Goal: Task Accomplishment & Management: Manage account settings

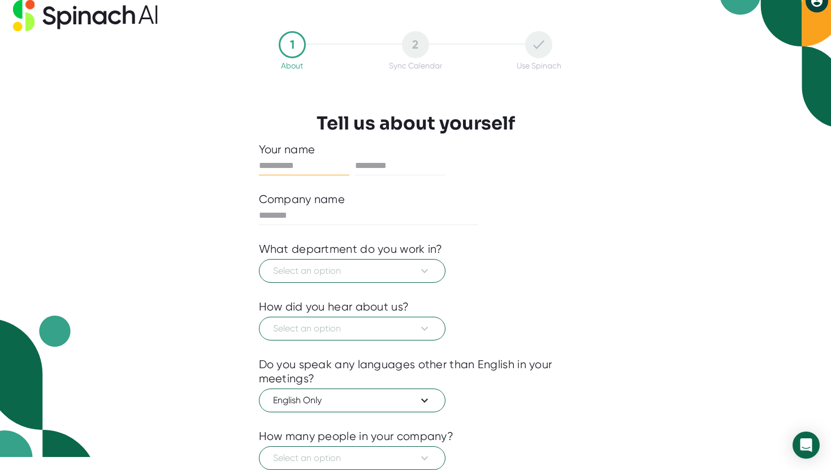
scroll to position [2, 0]
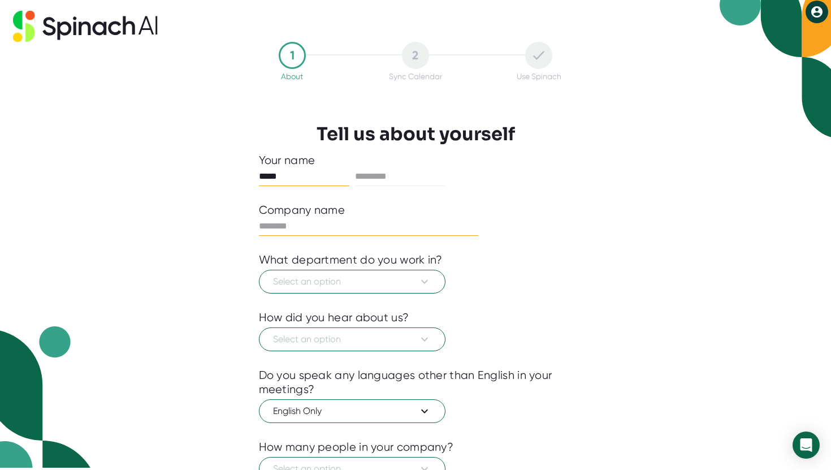
type input "*****"
type input "********"
type input "*"
click at [433, 287] on button "Select an option" at bounding box center [352, 282] width 187 height 24
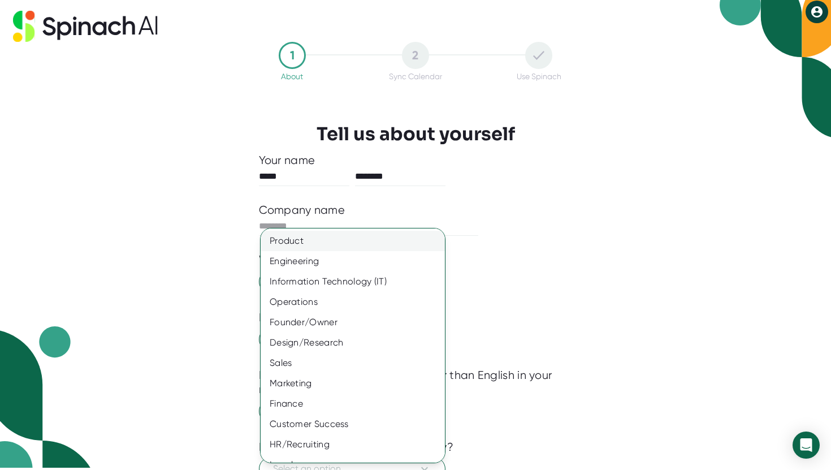
click at [360, 239] on div "Product" at bounding box center [353, 241] width 184 height 20
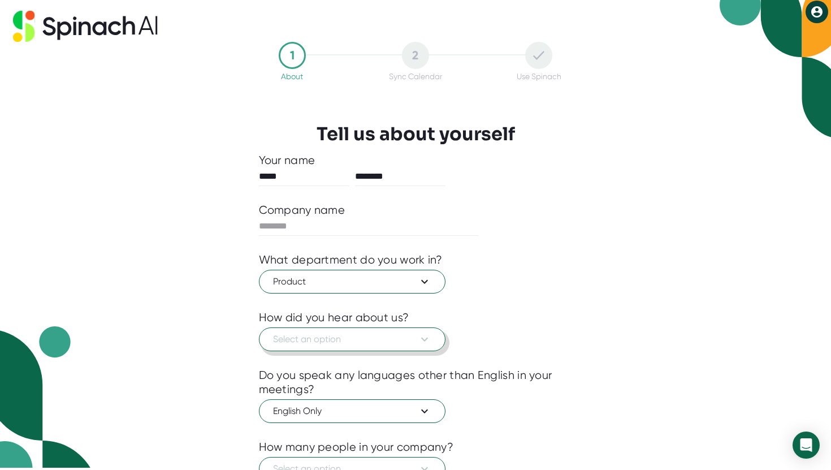
click at [371, 334] on span "Select an option" at bounding box center [352, 339] width 158 height 14
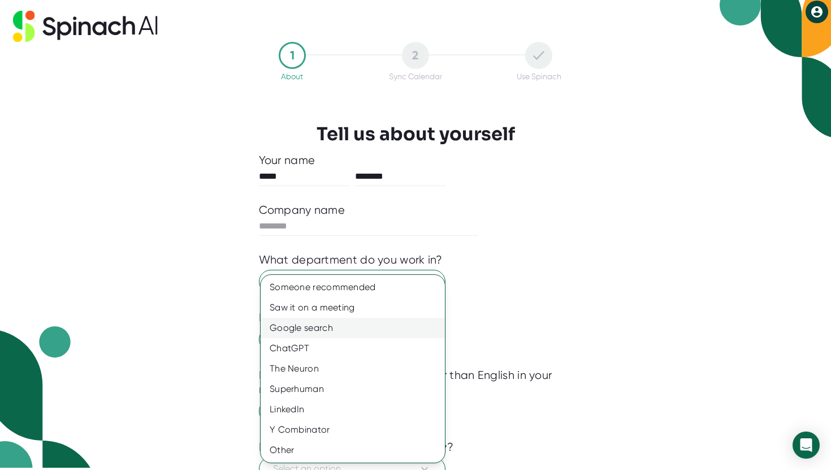
click at [356, 330] on div "Google search" at bounding box center [353, 328] width 184 height 20
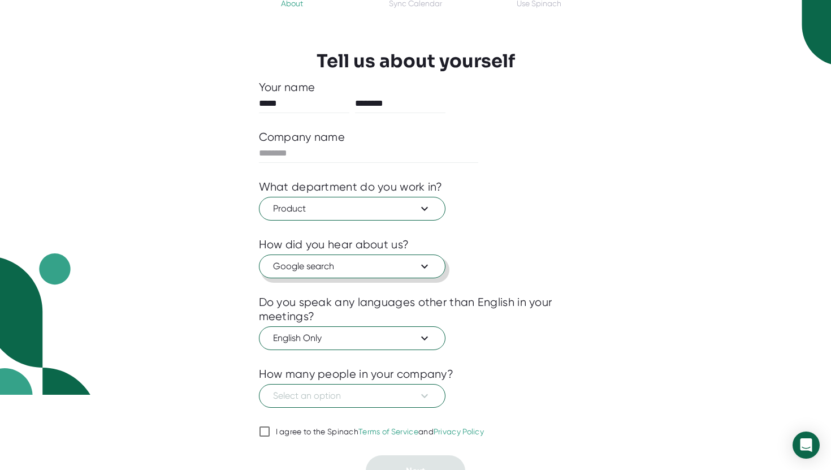
scroll to position [93, 0]
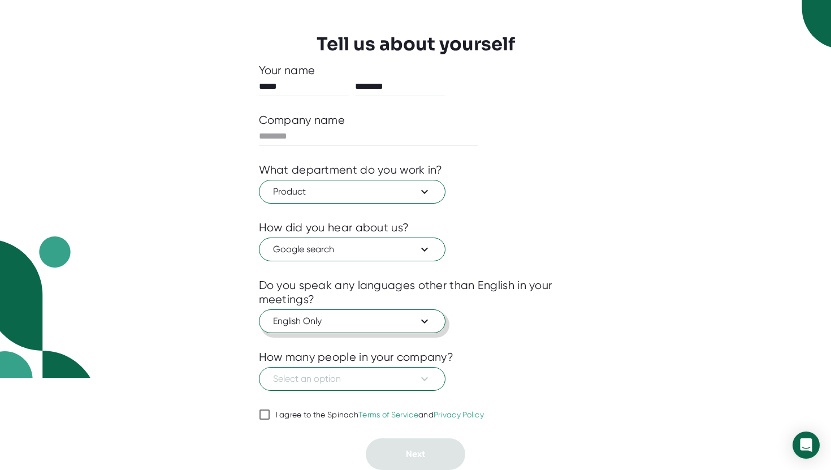
click at [398, 321] on span "English Only" at bounding box center [352, 321] width 158 height 14
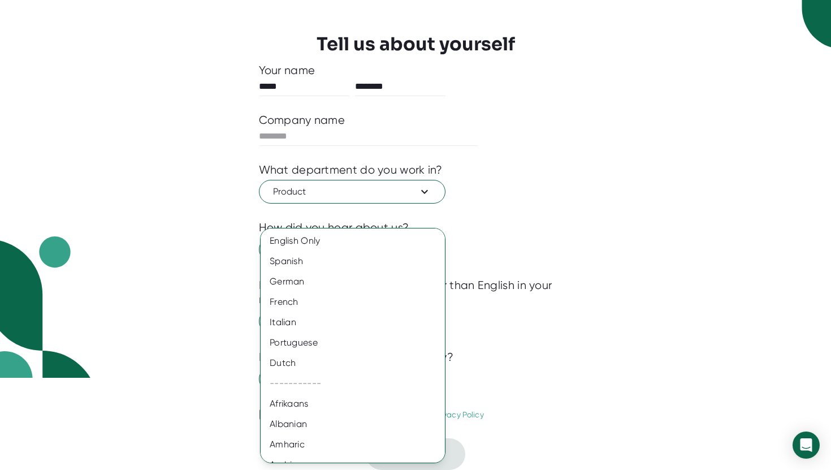
click at [541, 360] on div at bounding box center [415, 235] width 831 height 470
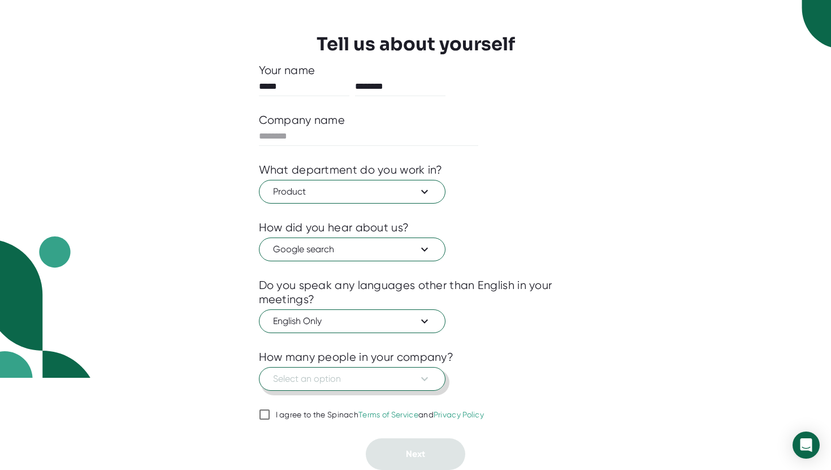
click at [393, 379] on span "Select an option" at bounding box center [352, 379] width 158 height 14
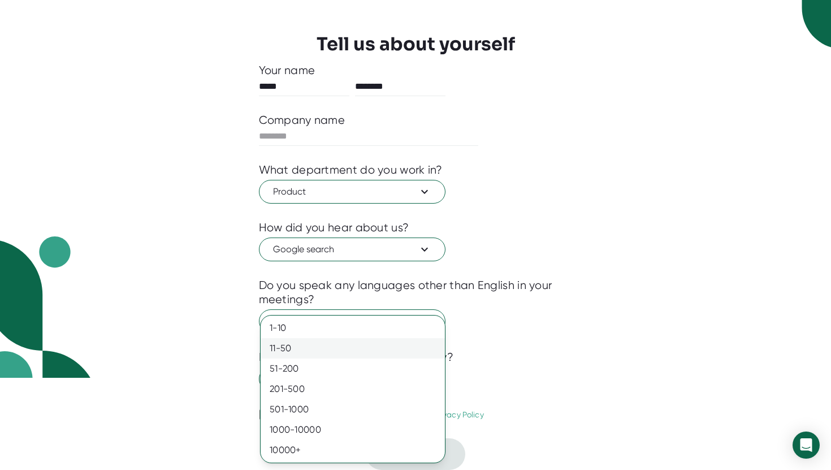
click at [360, 341] on div "11-50" at bounding box center [353, 348] width 184 height 20
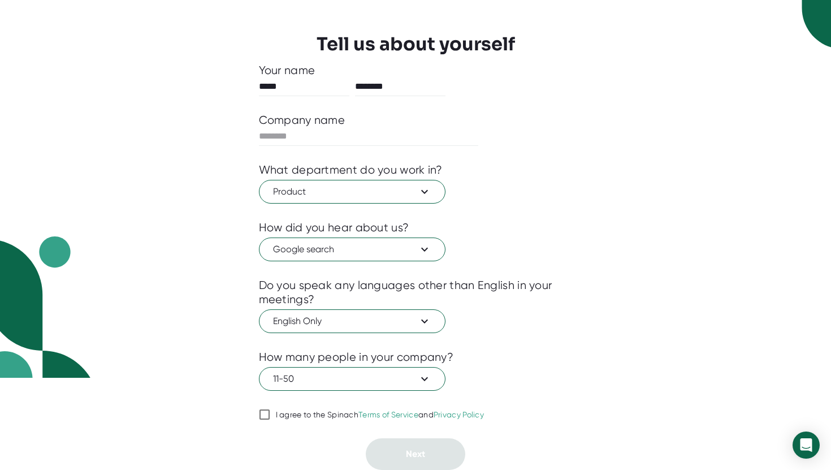
click at [270, 414] on input "I agree to the Spinach Terms of Service and Privacy Policy" at bounding box center [264, 415] width 11 height 14
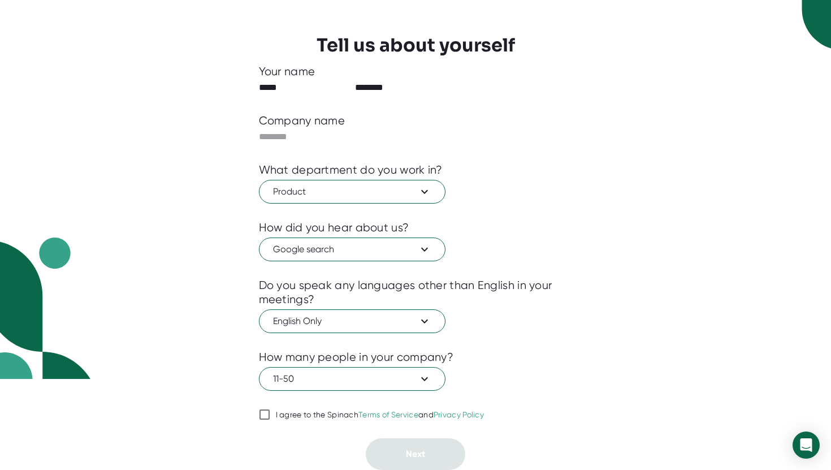
checkbox input "true"
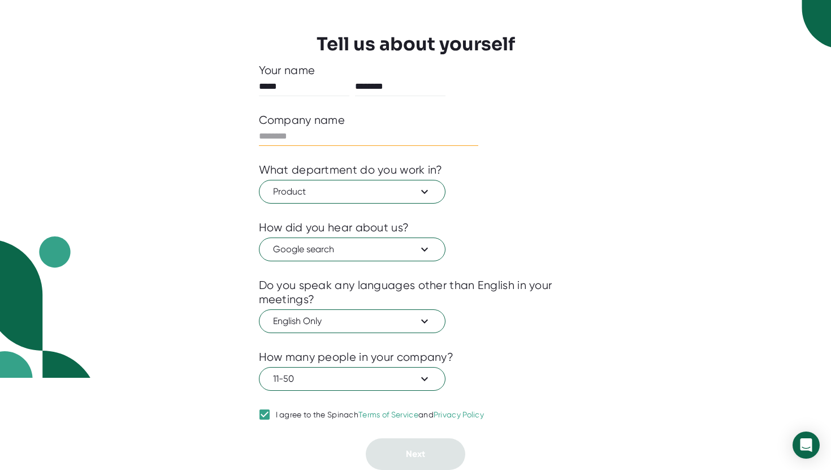
click at [350, 144] on input "text" at bounding box center [369, 136] width 220 height 18
type input "***"
click at [456, 449] on button "Next" at bounding box center [415, 454] width 99 height 32
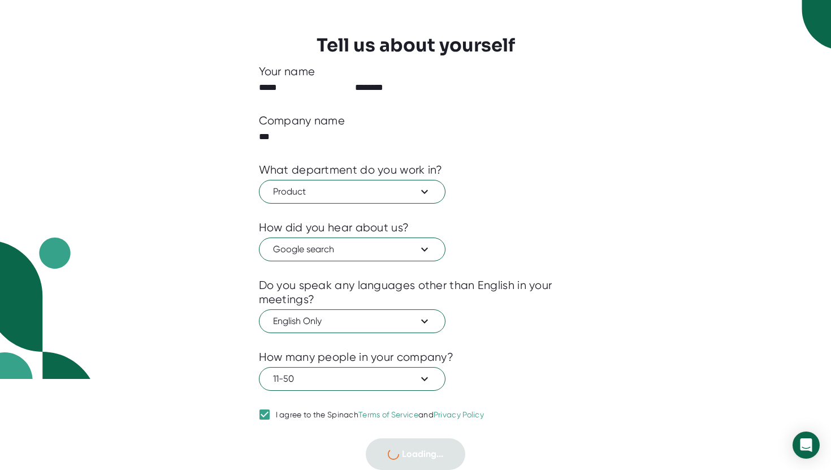
scroll to position [0, 0]
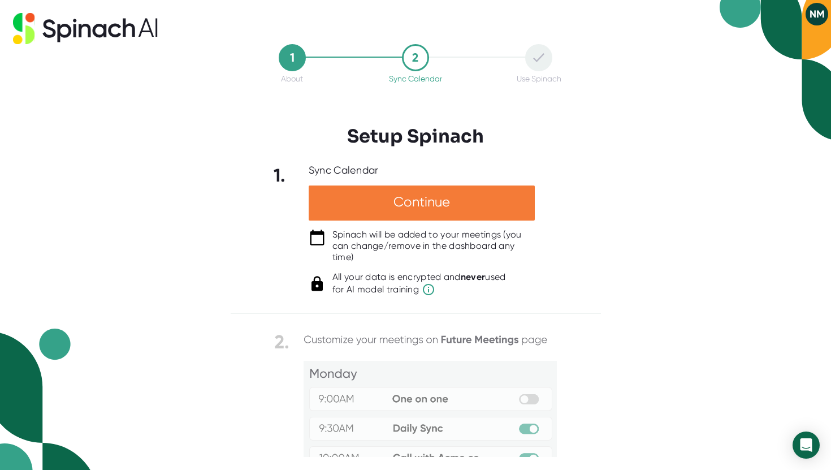
click at [421, 200] on div "Continue" at bounding box center [422, 202] width 226 height 35
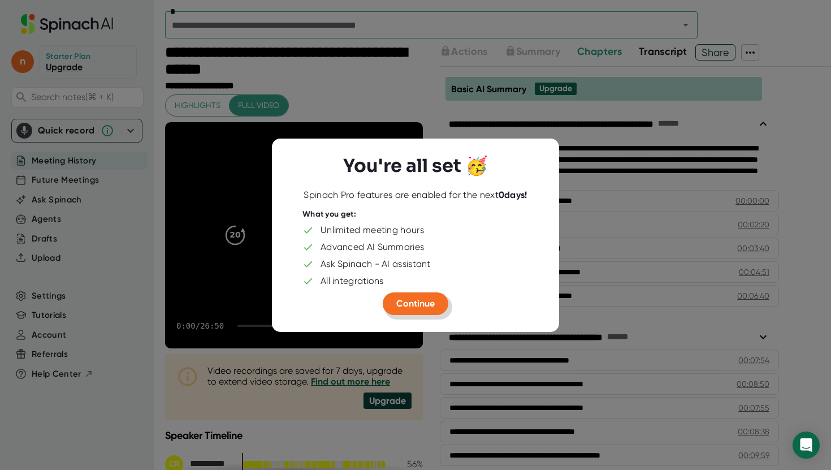
click at [419, 300] on span "Continue" at bounding box center [415, 303] width 38 height 11
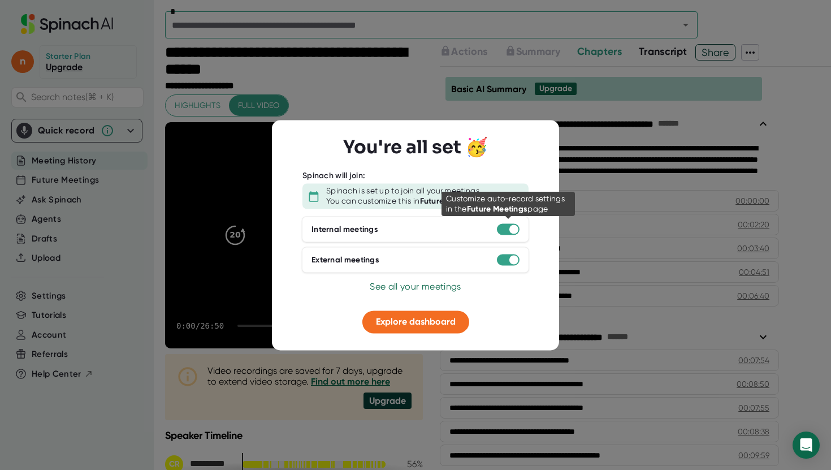
click at [503, 231] on div at bounding box center [508, 229] width 23 height 11
click at [507, 230] on div at bounding box center [508, 229] width 23 height 11
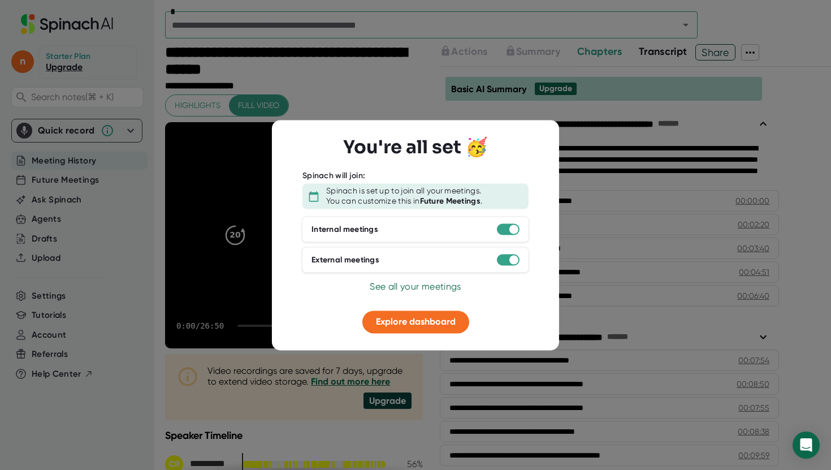
click at [425, 283] on span "See all your meetings" at bounding box center [415, 287] width 91 height 11
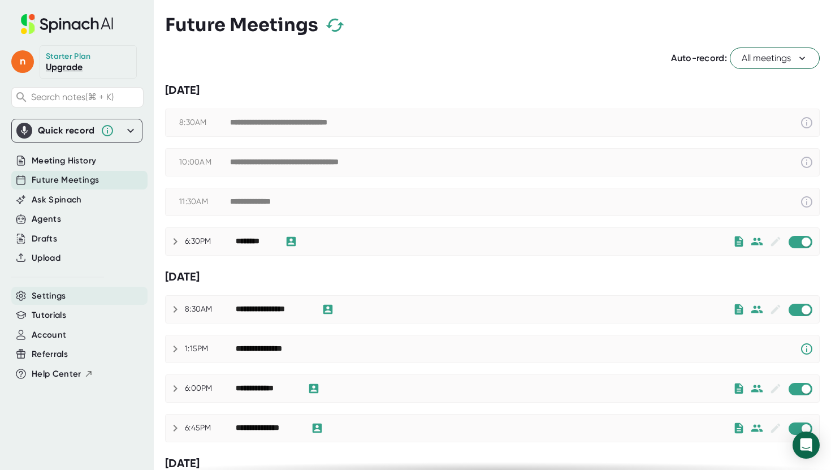
click at [63, 296] on span "Settings" at bounding box center [49, 295] width 34 height 13
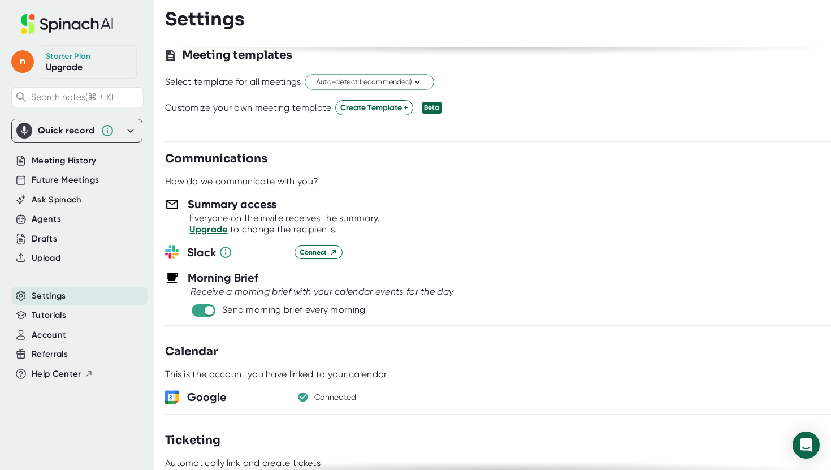
scroll to position [283, 0]
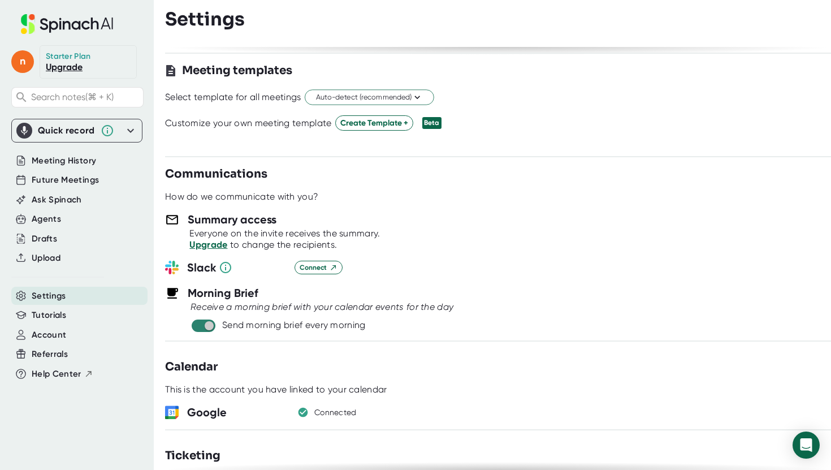
click at [205, 323] on input "checkbox" at bounding box center [209, 326] width 32 height 10
checkbox input "false"
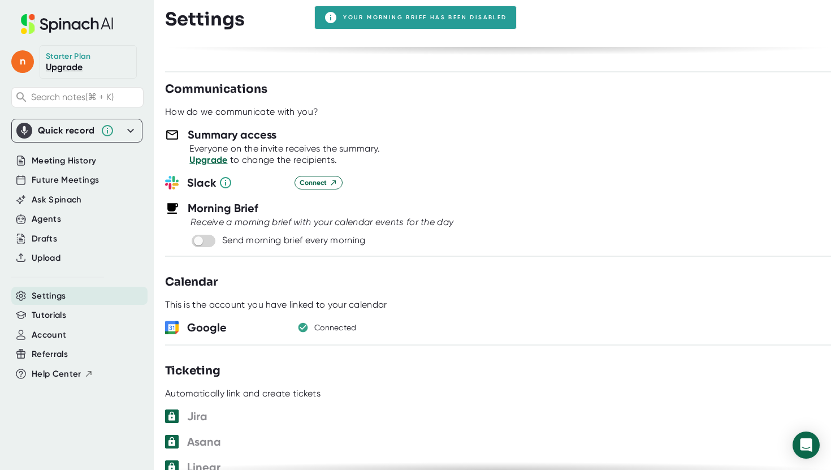
scroll to position [394, 0]
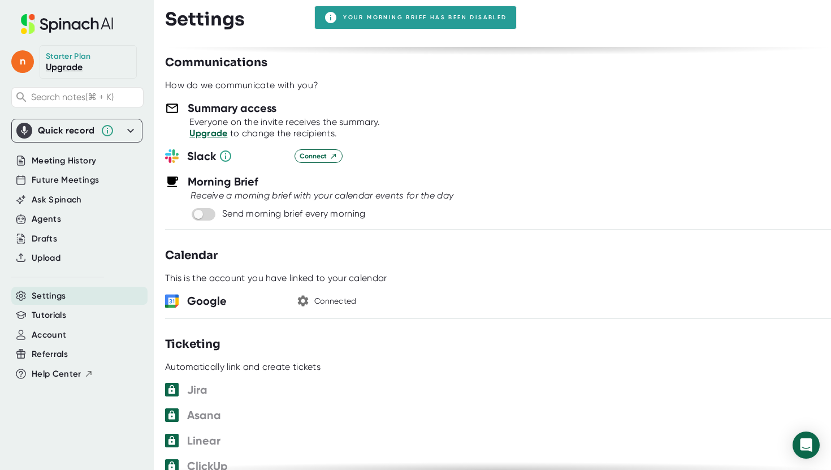
click at [303, 300] on icon "button" at bounding box center [303, 301] width 14 height 14
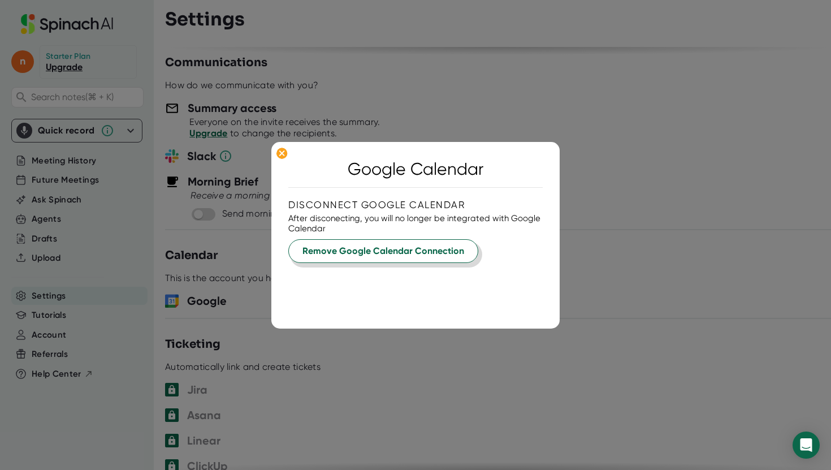
click at [403, 253] on span "Remove Google Calendar Connection" at bounding box center [383, 251] width 162 height 14
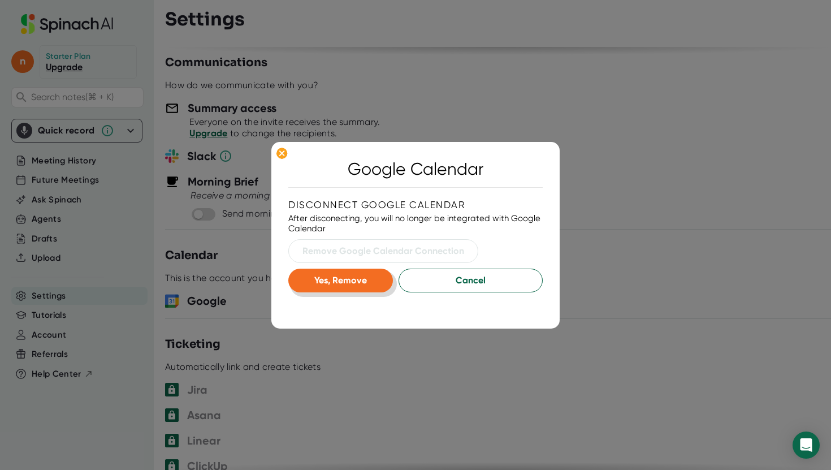
click at [354, 283] on span "Yes, Remove" at bounding box center [340, 280] width 53 height 11
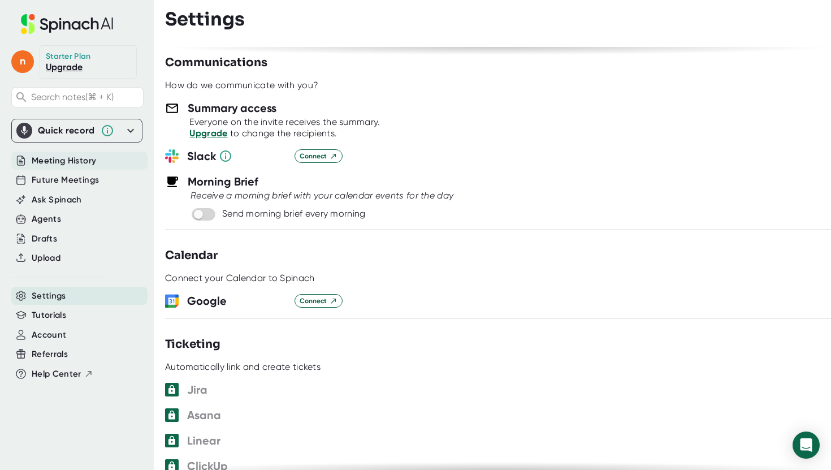
click at [87, 163] on span "Meeting History" at bounding box center [64, 160] width 64 height 13
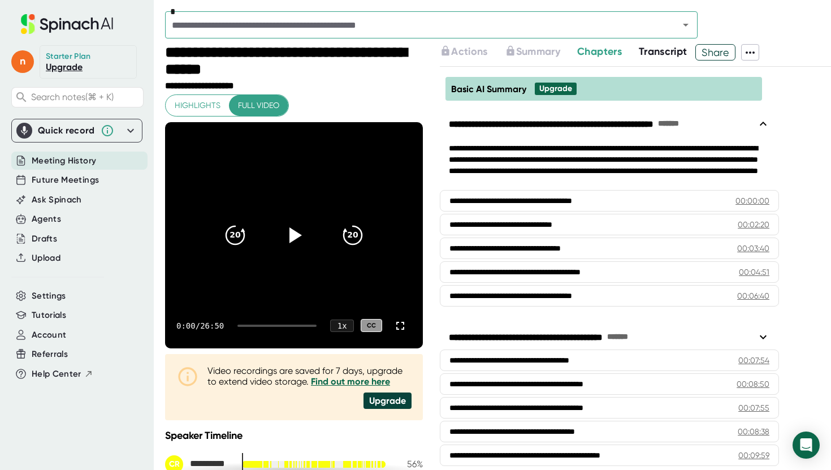
click at [570, 60] on div "**********" at bounding box center [635, 257] width 391 height 426
click at [656, 51] on span "Transcript" at bounding box center [663, 51] width 49 height 12
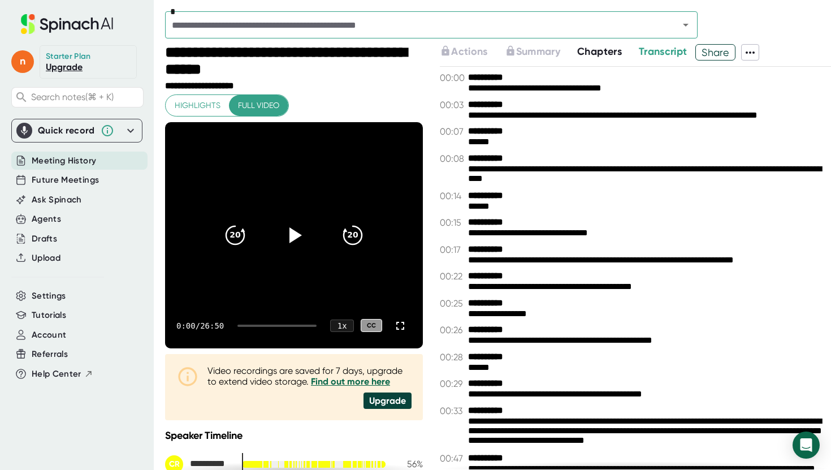
click at [616, 166] on div "**********" at bounding box center [649, 174] width 363 height 21
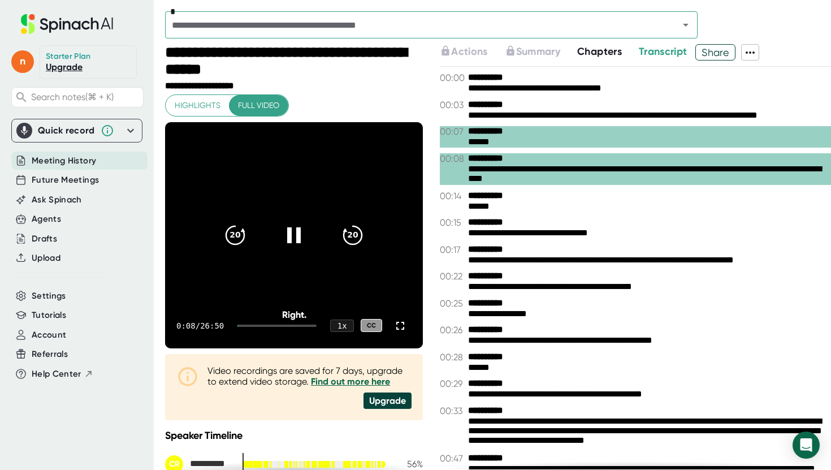
click at [629, 144] on div "******" at bounding box center [649, 142] width 363 height 11
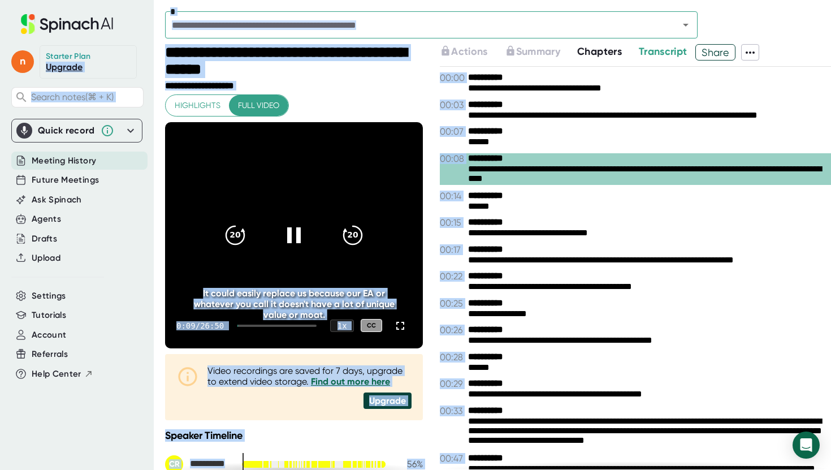
click at [660, 115] on div "**********" at bounding box center [649, 115] width 363 height 11
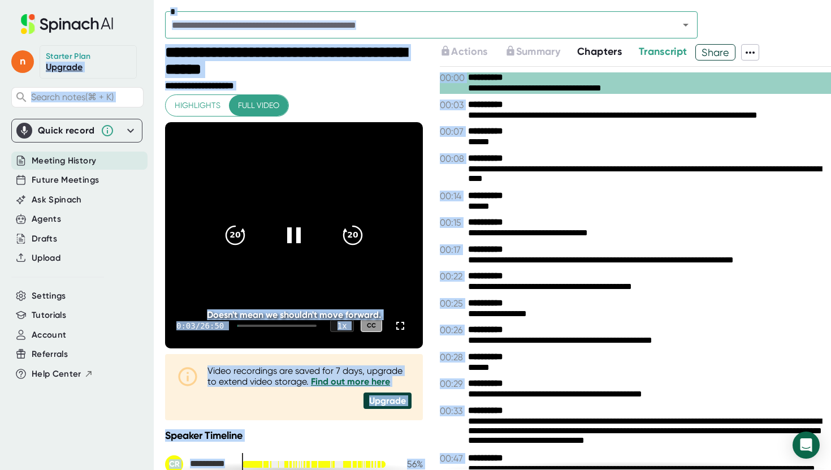
click at [749, 51] on icon at bounding box center [750, 52] width 9 height 2
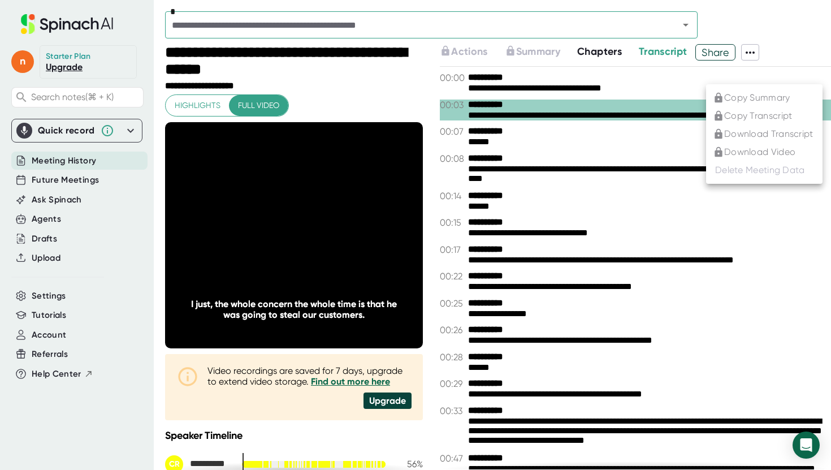
click at [688, 337] on div at bounding box center [415, 235] width 831 height 470
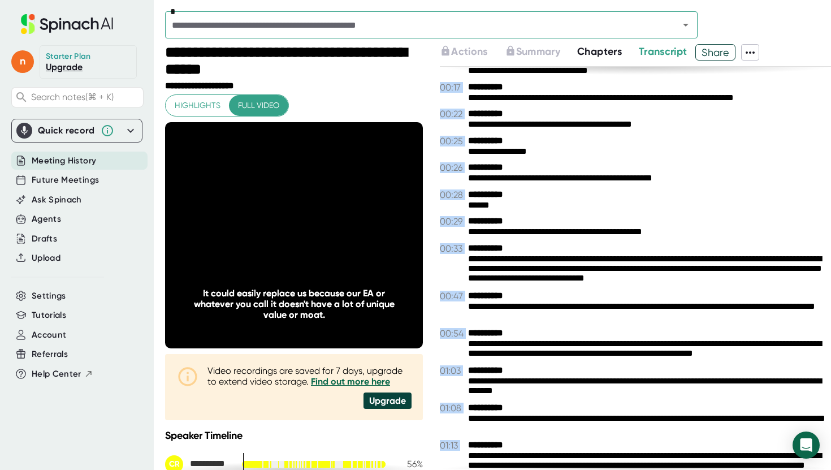
drag, startPoint x: 441, startPoint y: 76, endPoint x: 657, endPoint y: 469, distance: 448.6
click at [657, 469] on div "**********" at bounding box center [635, 268] width 391 height 403
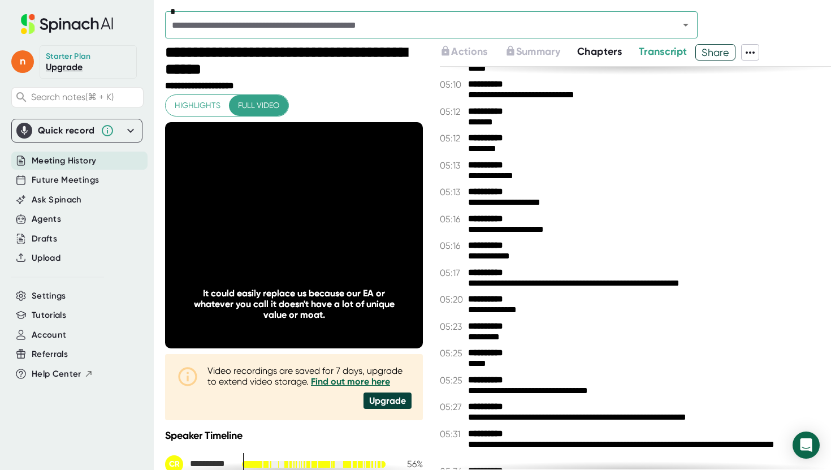
scroll to position [2594, 0]
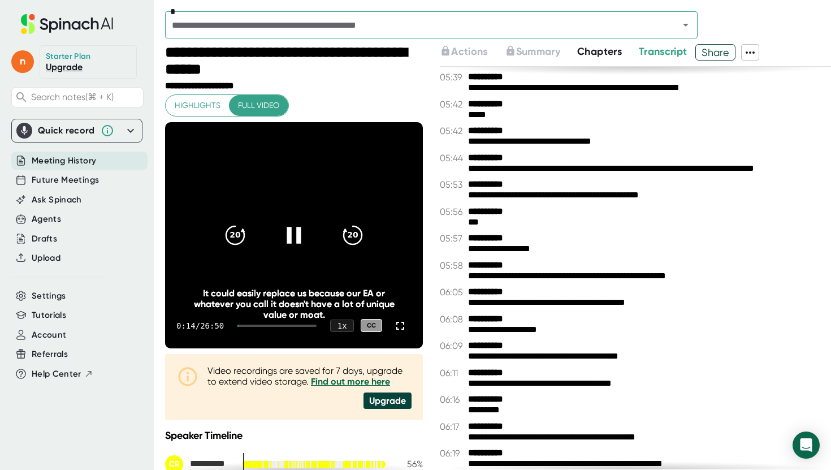
click at [292, 245] on icon at bounding box center [294, 234] width 28 height 28
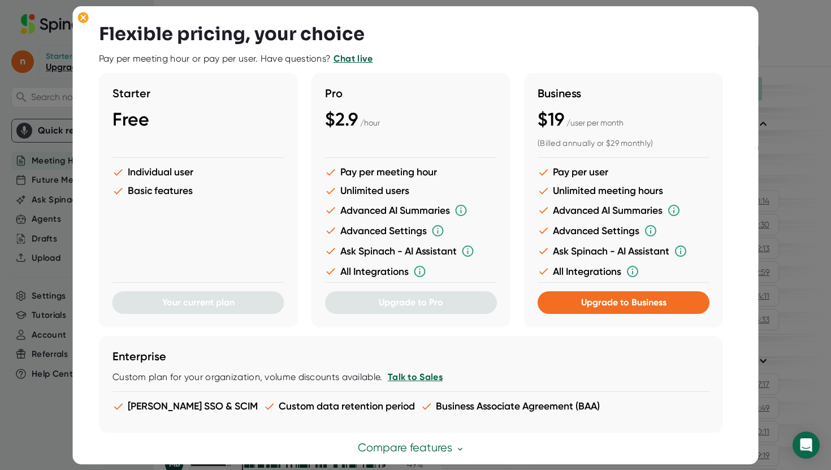
click at [784, 133] on div at bounding box center [415, 235] width 831 height 470
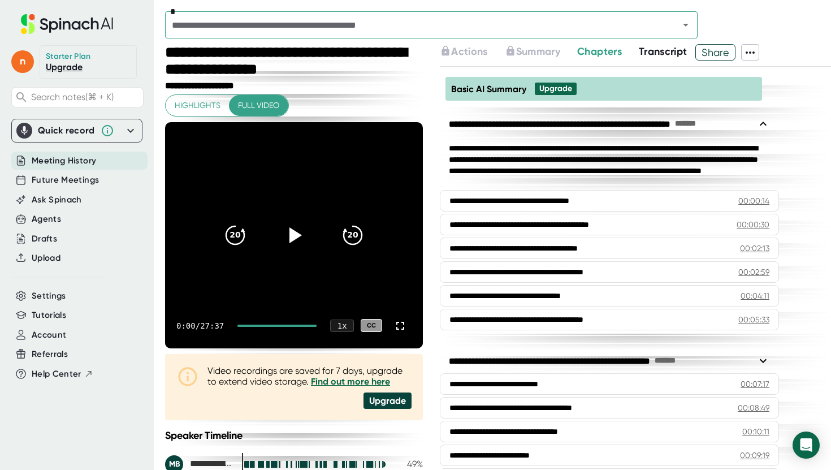
click at [752, 54] on icon at bounding box center [750, 53] width 14 height 14
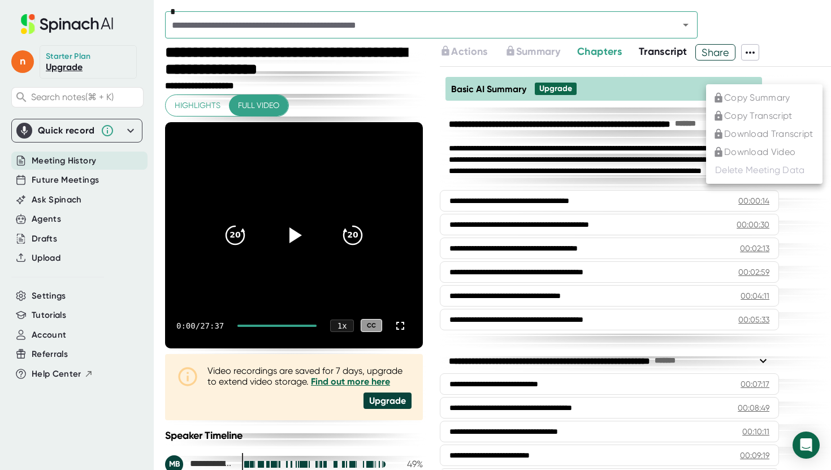
click at [752, 54] on div at bounding box center [415, 235] width 831 height 470
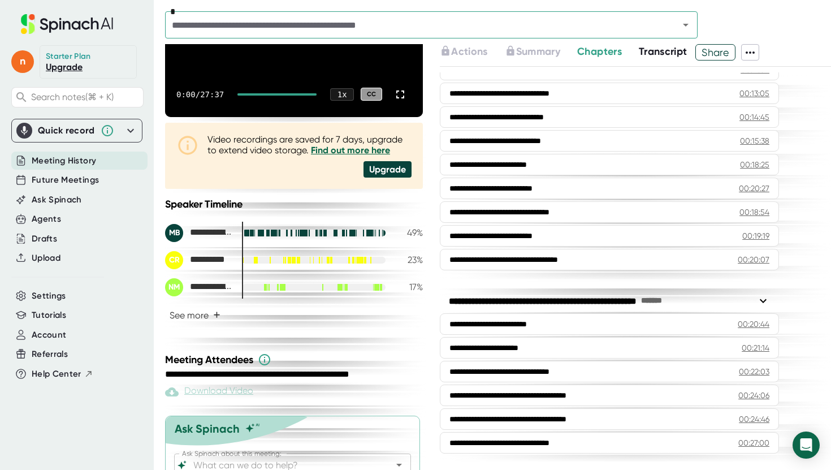
scroll to position [279, 0]
